Goal: Information Seeking & Learning: Find specific fact

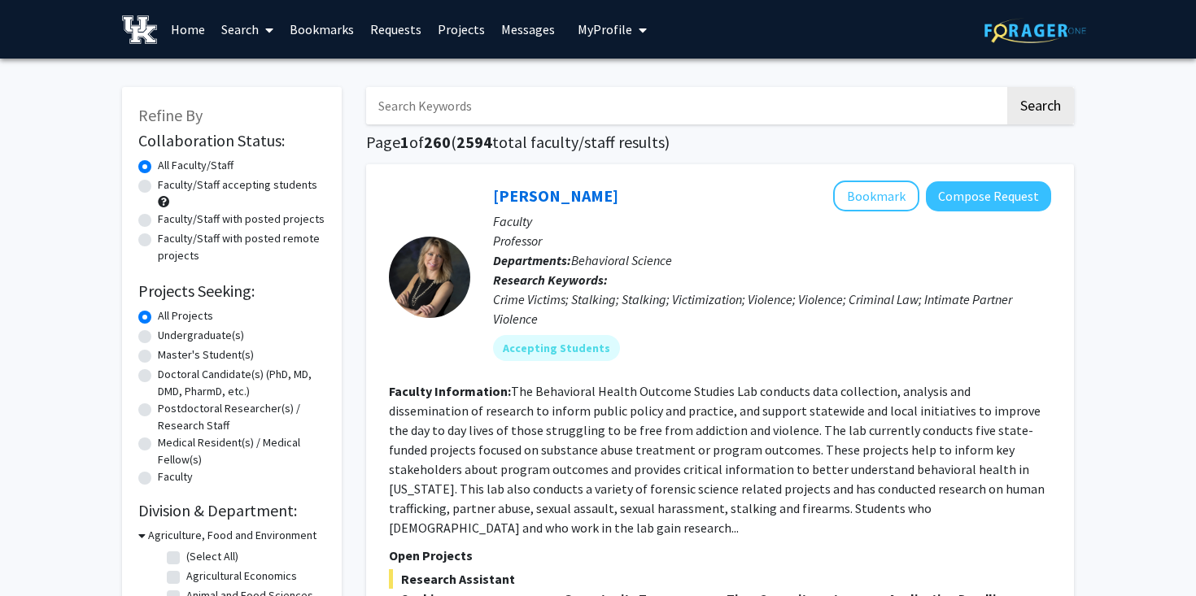
click at [461, 109] on input "Search Keywords" at bounding box center [685, 105] width 639 height 37
type input "mohit"
click at [1007, 87] on button "Search" at bounding box center [1040, 105] width 67 height 37
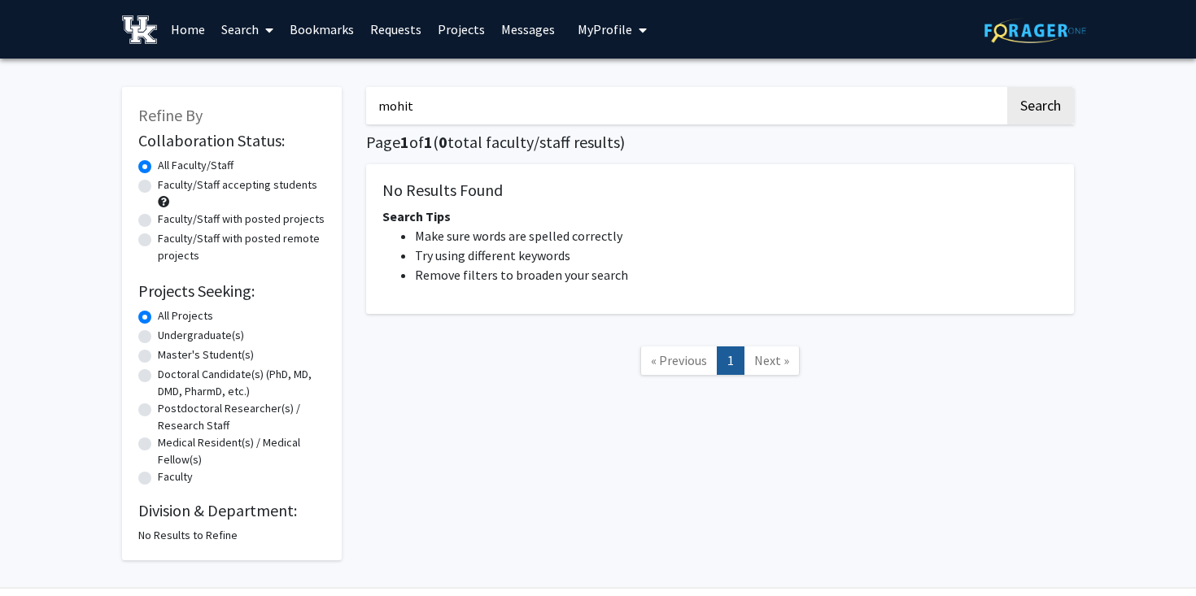
click at [247, 35] on link "Search" at bounding box center [247, 29] width 68 height 57
click at [286, 105] on span "Students" at bounding box center [262, 107] width 99 height 33
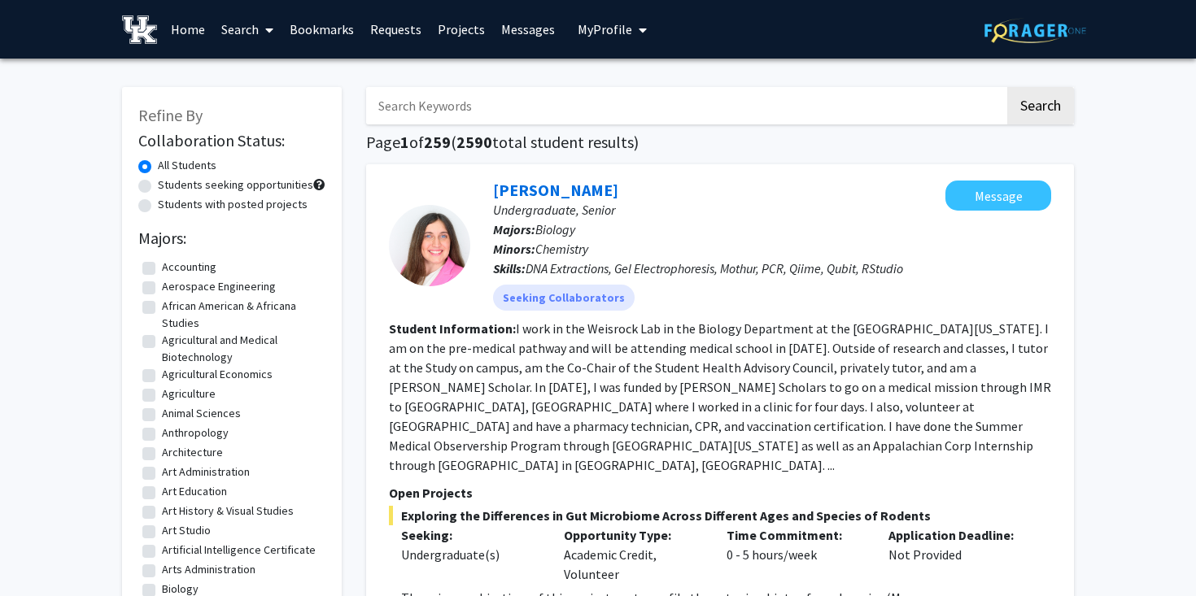
click at [446, 108] on input "Search Keywords" at bounding box center [685, 105] width 639 height 37
type input "[PERSON_NAME]"
click at [1045, 105] on button "Search" at bounding box center [1040, 105] width 67 height 37
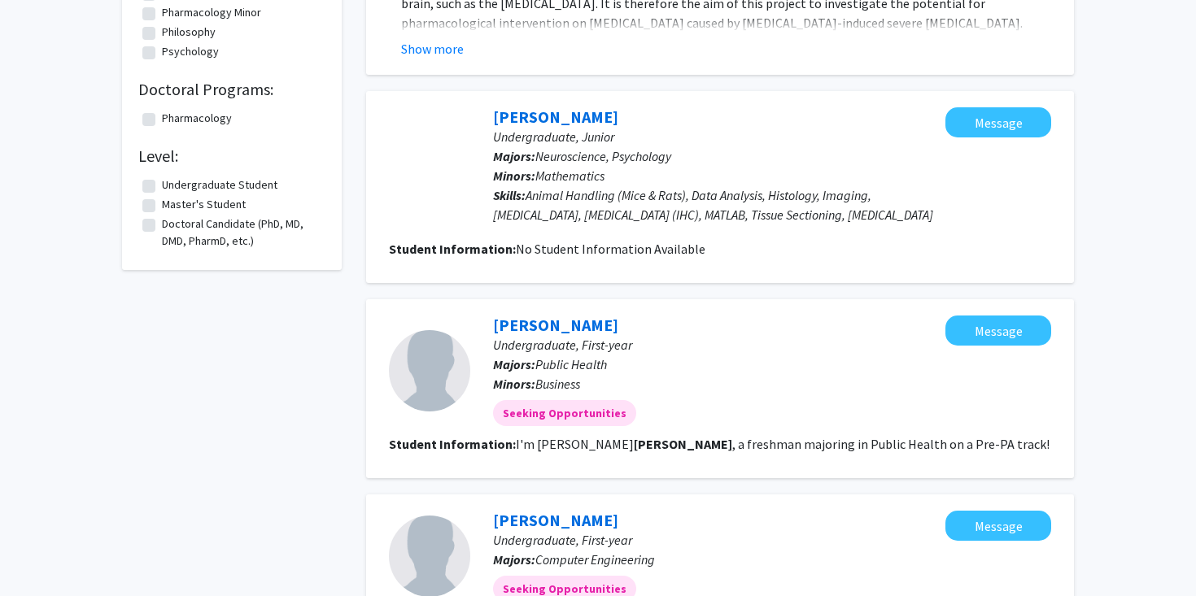
scroll to position [656, 0]
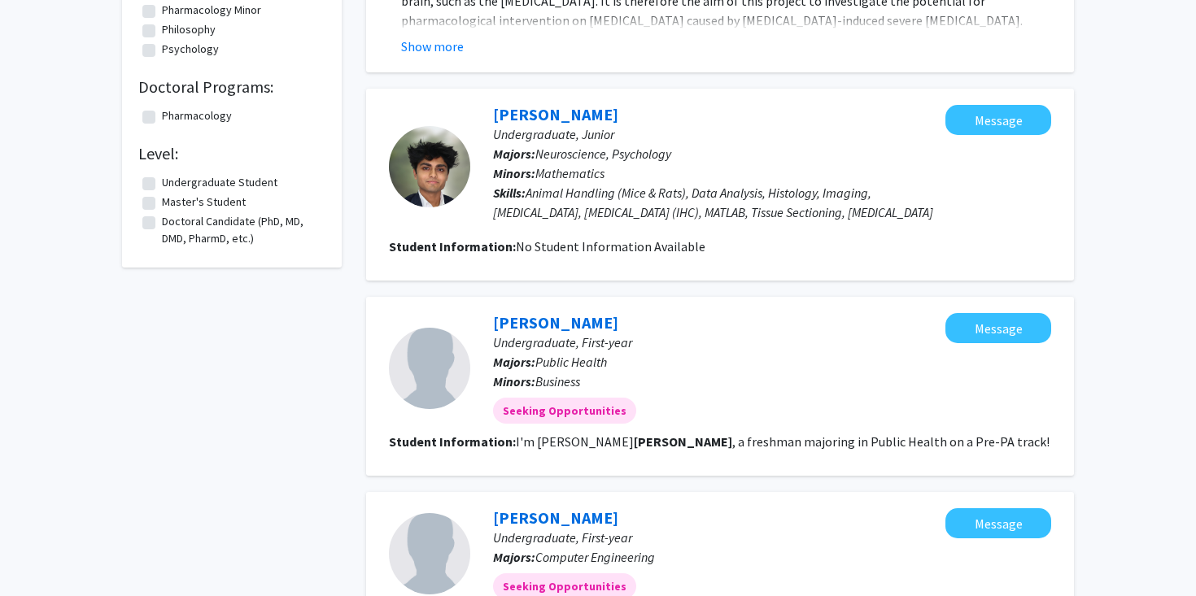
click at [430, 185] on div at bounding box center [429, 166] width 81 height 81
click at [519, 116] on link "[PERSON_NAME]" at bounding box center [555, 114] width 125 height 20
